Goal: Use online tool/utility: Use online tool/utility

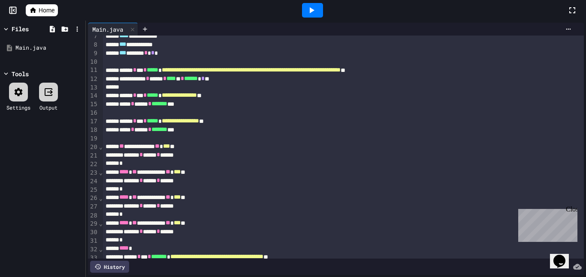
scroll to position [57, 0]
click at [315, 9] on icon at bounding box center [311, 10] width 10 height 10
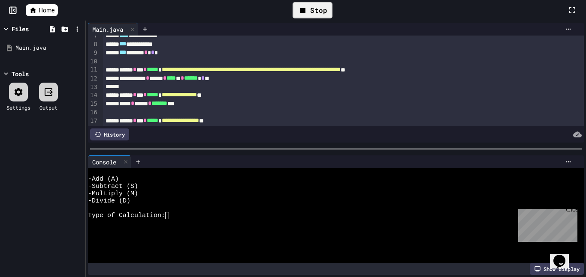
click at [188, 221] on div at bounding box center [331, 223] width 486 height 7
type textarea "*"
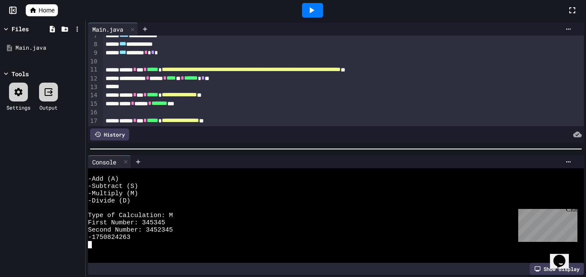
click at [310, 18] on div at bounding box center [313, 10] width 30 height 23
click at [311, 16] on div at bounding box center [312, 10] width 21 height 15
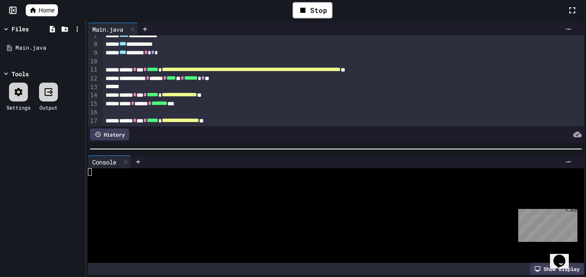
click at [208, 177] on div at bounding box center [331, 179] width 486 height 7
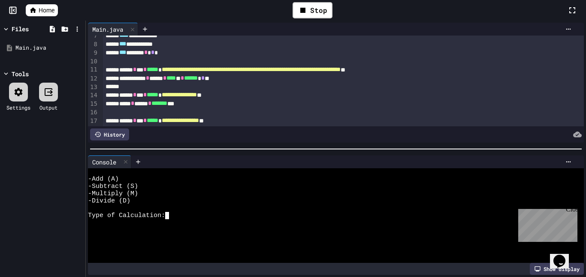
type textarea "*"
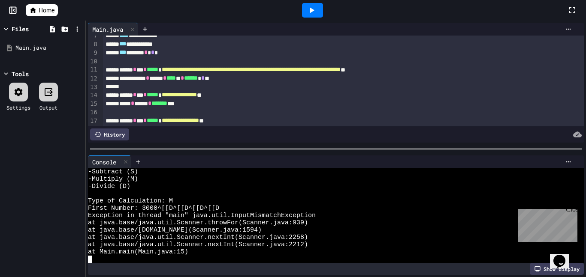
click at [310, 10] on icon at bounding box center [312, 10] width 5 height 6
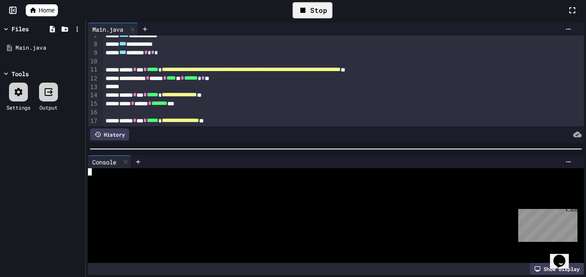
click at [245, 210] on div at bounding box center [331, 208] width 486 height 7
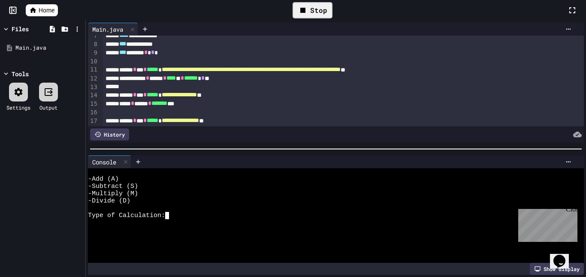
type textarea "*"
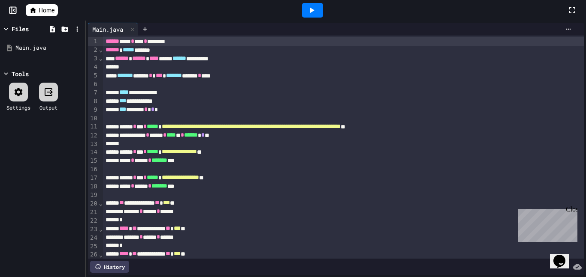
click at [309, 192] on div at bounding box center [343, 195] width 481 height 9
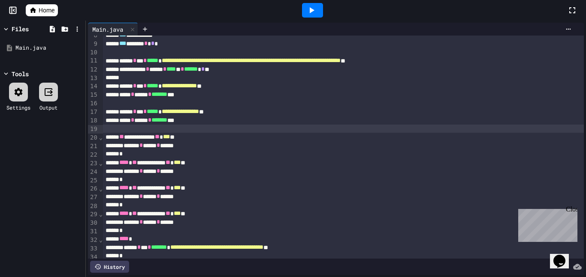
scroll to position [71, 0]
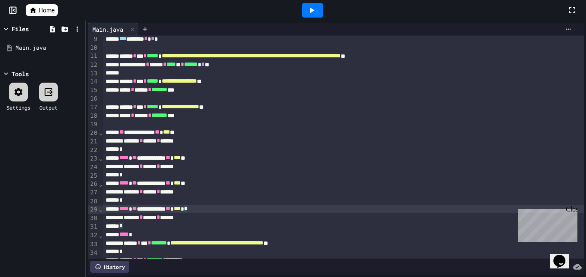
click at [302, 207] on div "**********" at bounding box center [343, 209] width 481 height 9
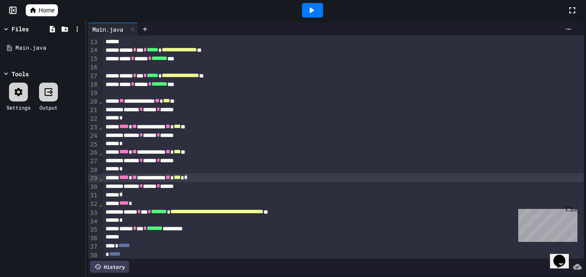
scroll to position [105, 0]
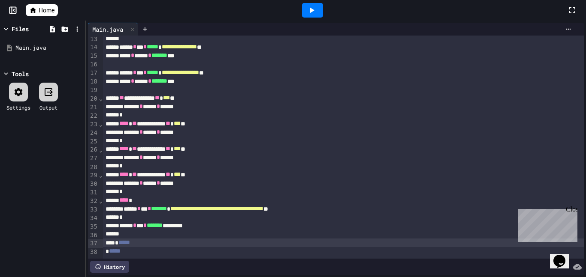
click at [280, 241] on div "* *****" at bounding box center [343, 243] width 481 height 9
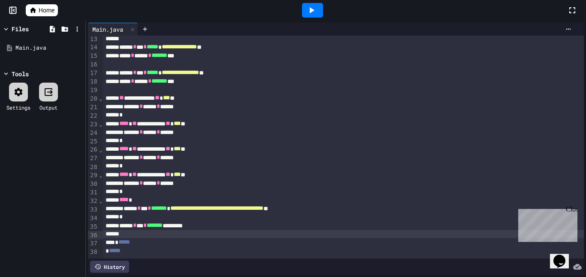
click at [280, 237] on div at bounding box center [343, 234] width 481 height 9
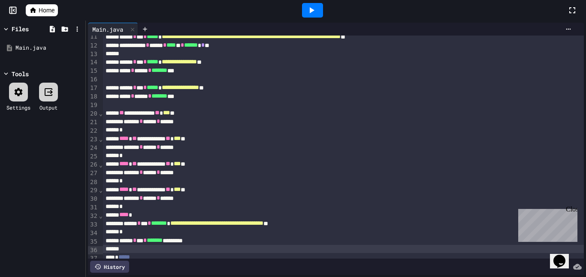
scroll to position [103, 0]
